Goal: Task Accomplishment & Management: Manage account settings

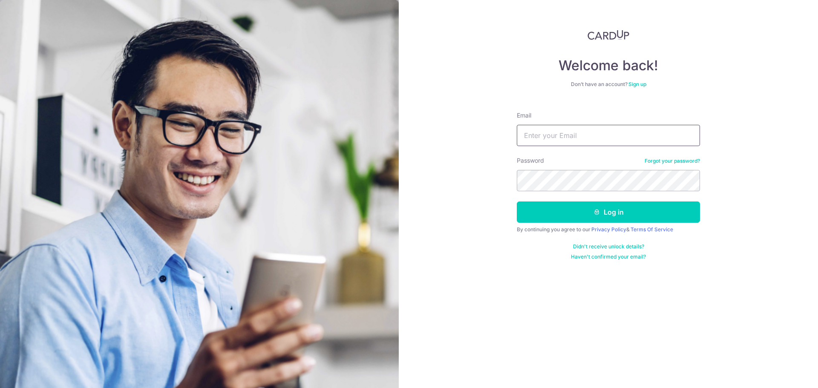
type input "[EMAIL_ADDRESS][DOMAIN_NAME]"
click at [517, 202] on button "Log in" at bounding box center [608, 212] width 183 height 21
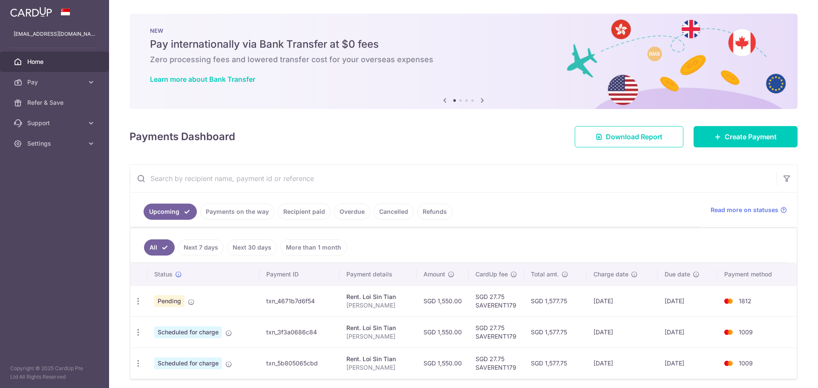
scroll to position [32, 0]
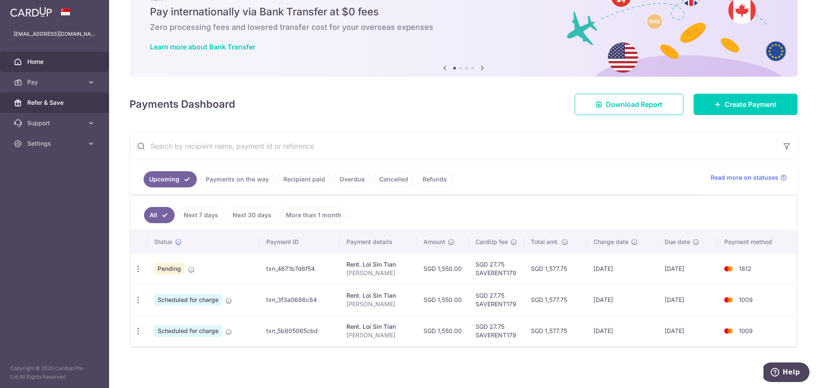
click at [73, 106] on span "Refer & Save" at bounding box center [55, 102] width 56 height 9
